Goal: Information Seeking & Learning: Learn about a topic

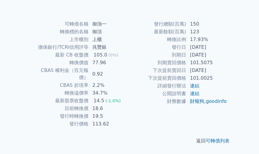
scroll to position [146, 0]
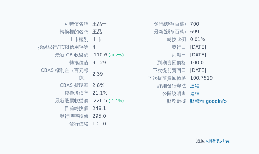
scroll to position [150, 0]
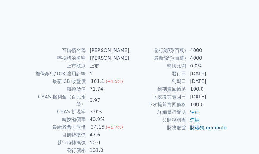
scroll to position [89, 0]
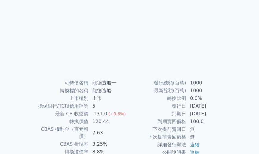
scroll to position [61, 0]
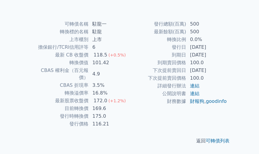
scroll to position [129, 0]
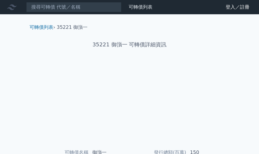
scroll to position [146, 0]
